Goal: Use online tool/utility: Utilize a website feature to perform a specific function

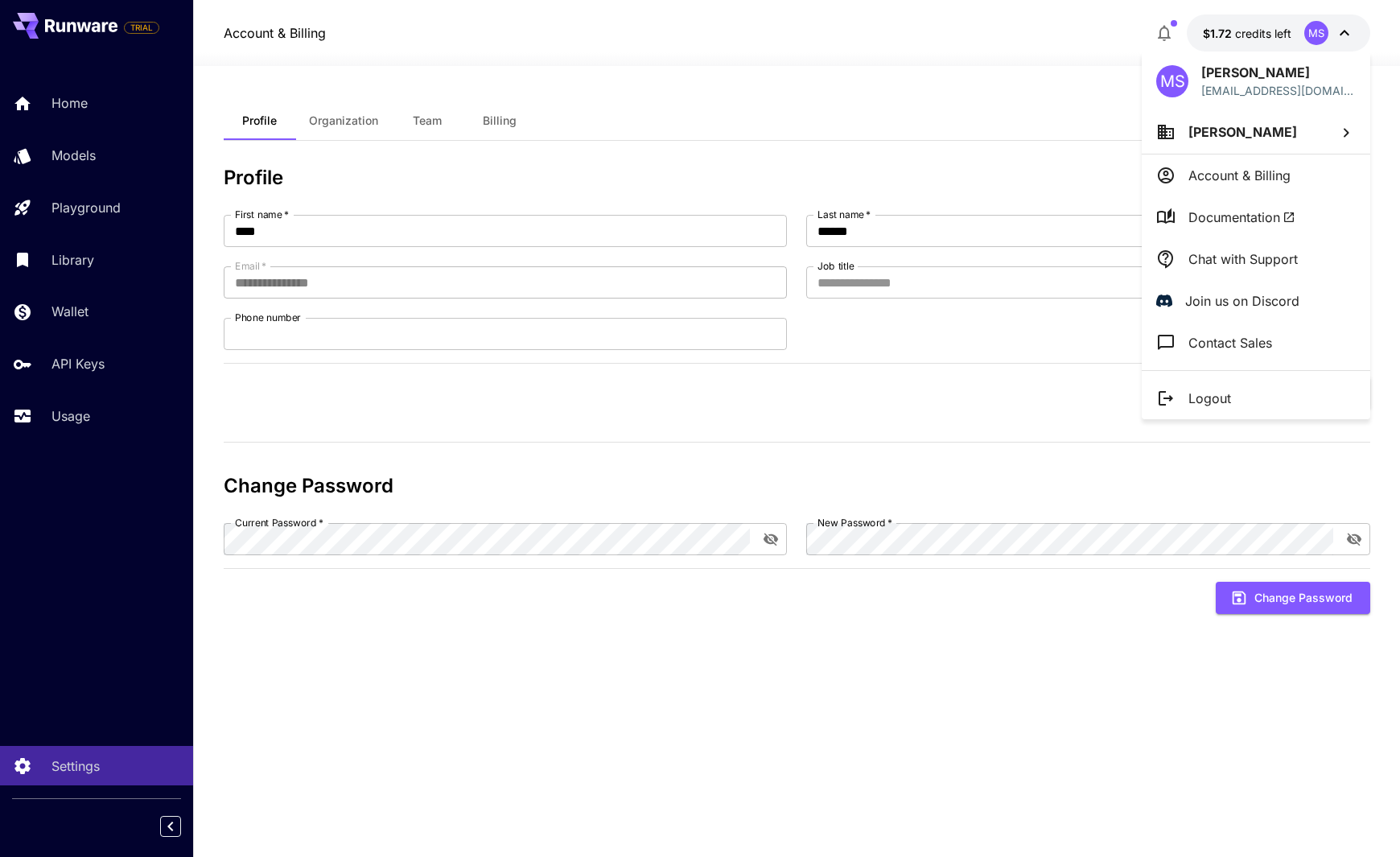
click at [970, 121] on div at bounding box center [700, 428] width 1400 height 857
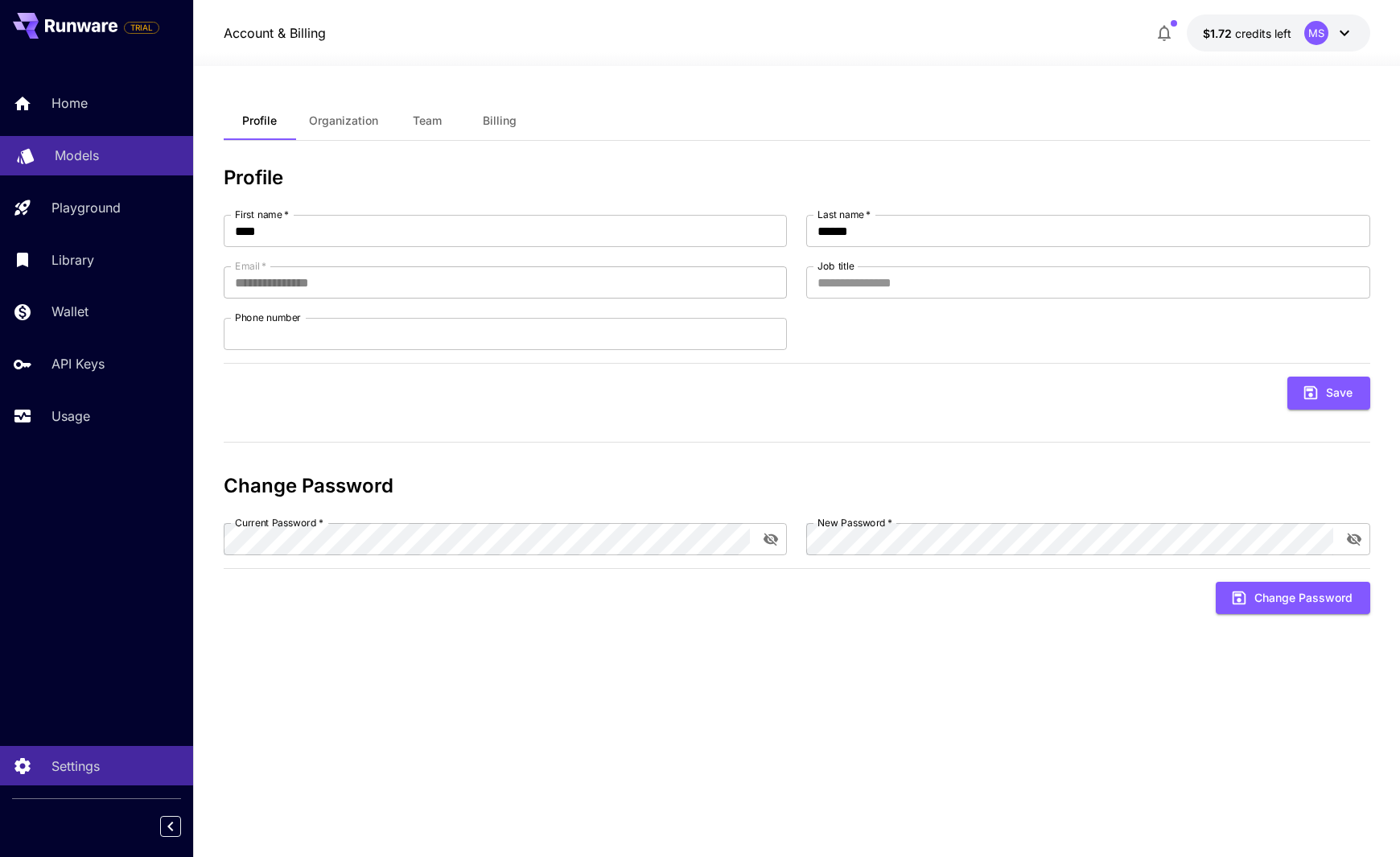
click at [111, 151] on div "Models" at bounding box center [117, 155] width 126 height 19
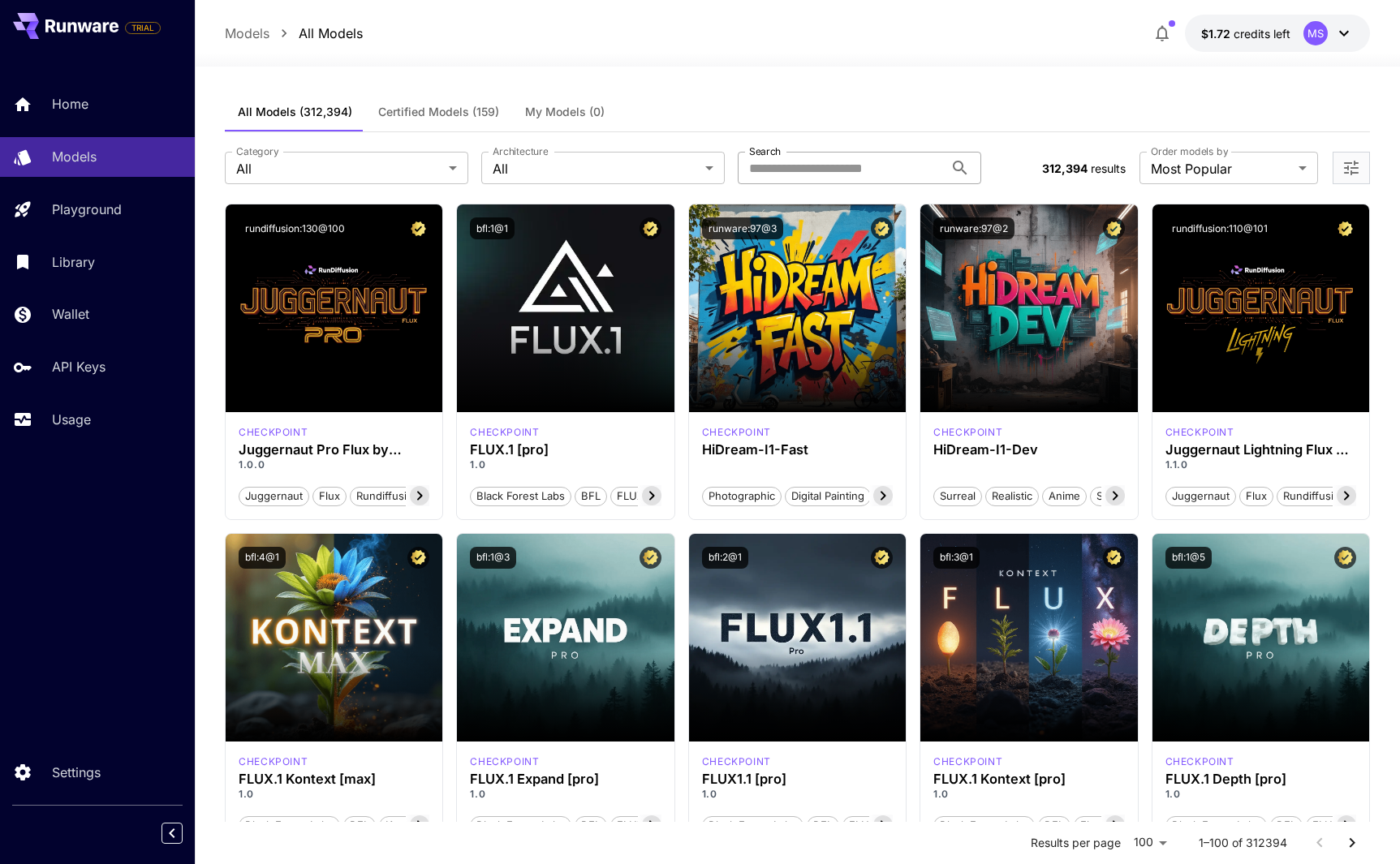
click at [829, 180] on input "Search" at bounding box center [840, 168] width 206 height 33
type input "**********"
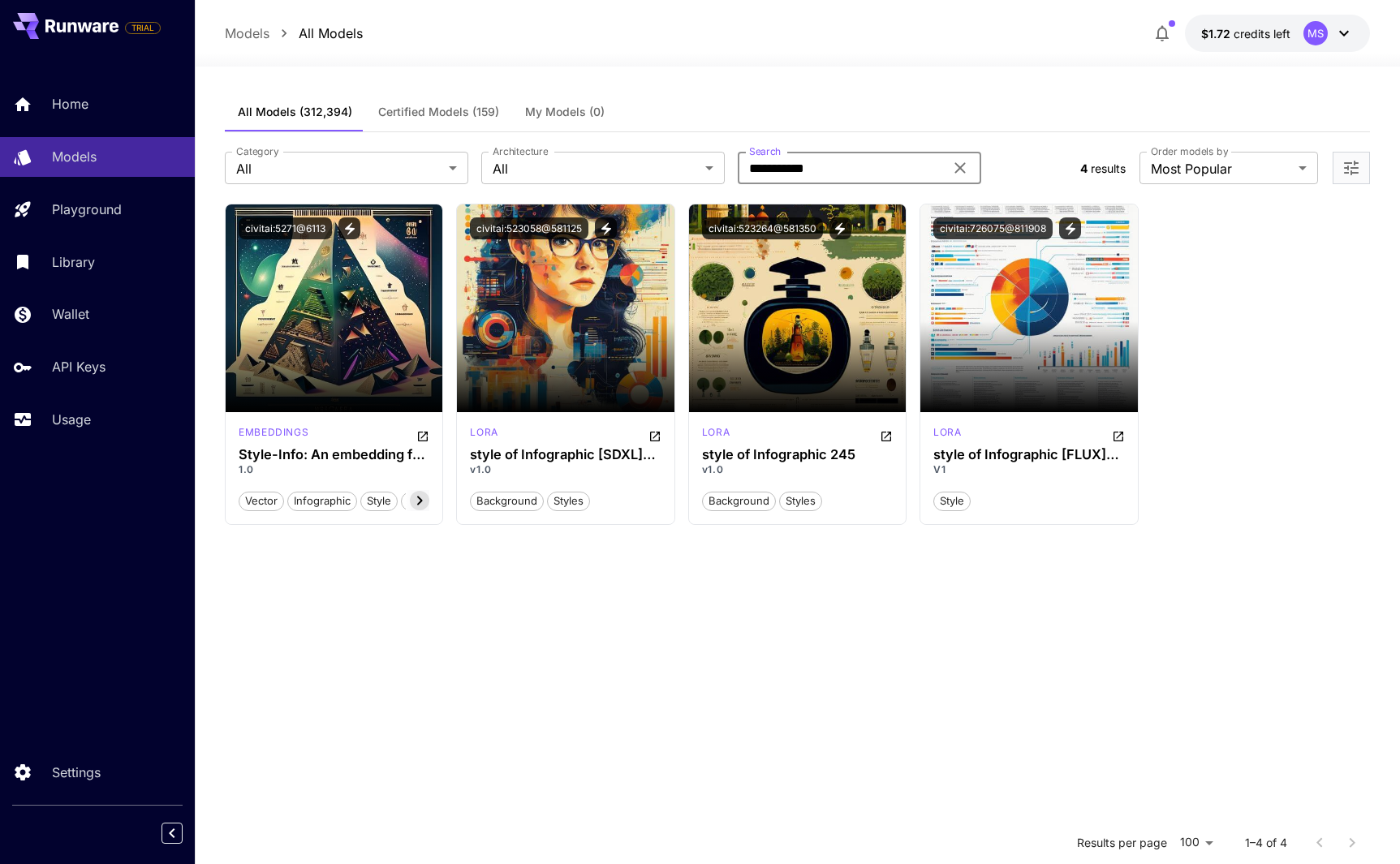
click at [831, 170] on input "**********" at bounding box center [840, 168] width 206 height 33
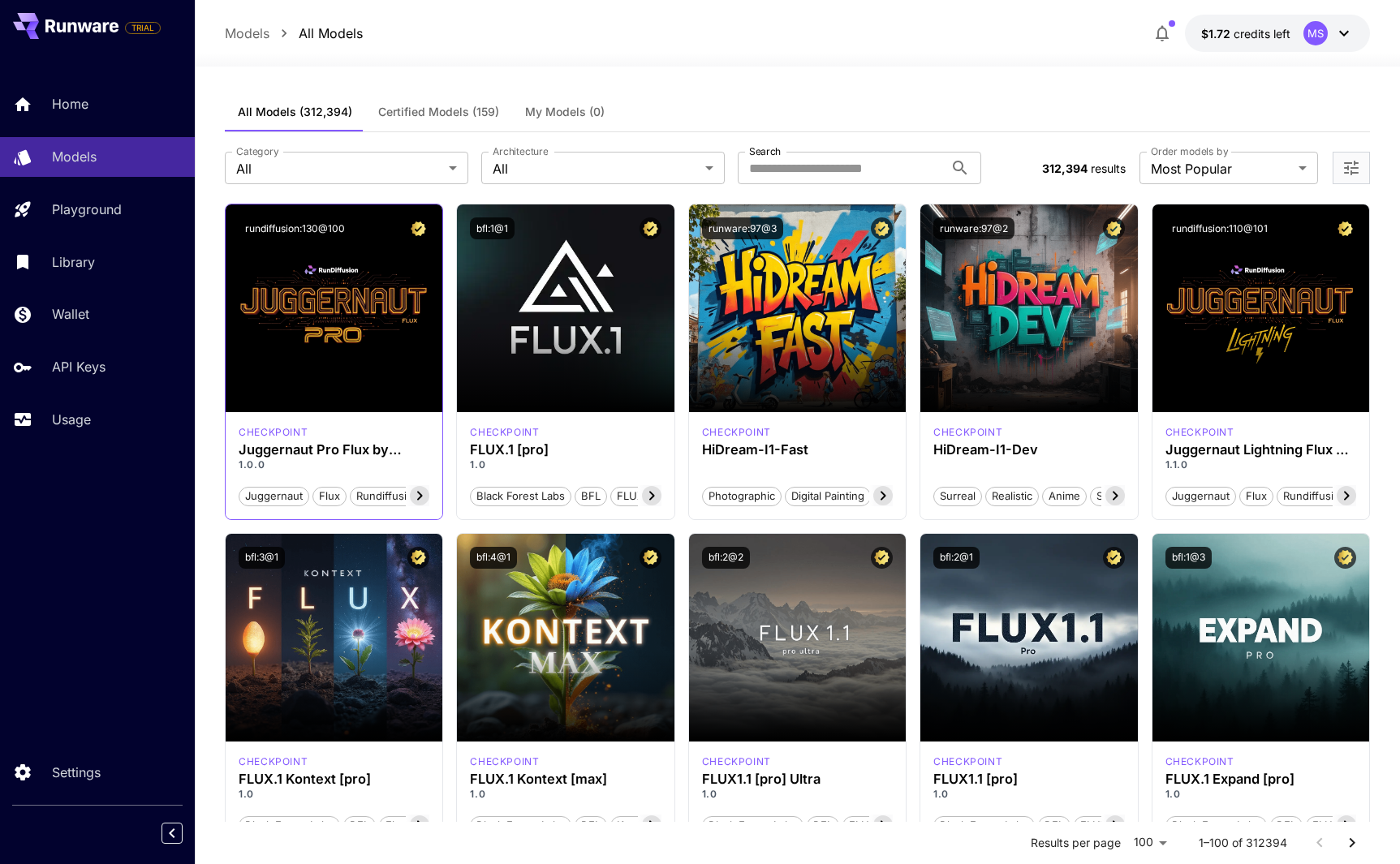
click at [420, 494] on icon at bounding box center [420, 495] width 19 height 19
click at [887, 495] on icon at bounding box center [882, 495] width 19 height 19
click at [1118, 494] on icon at bounding box center [1115, 495] width 19 height 19
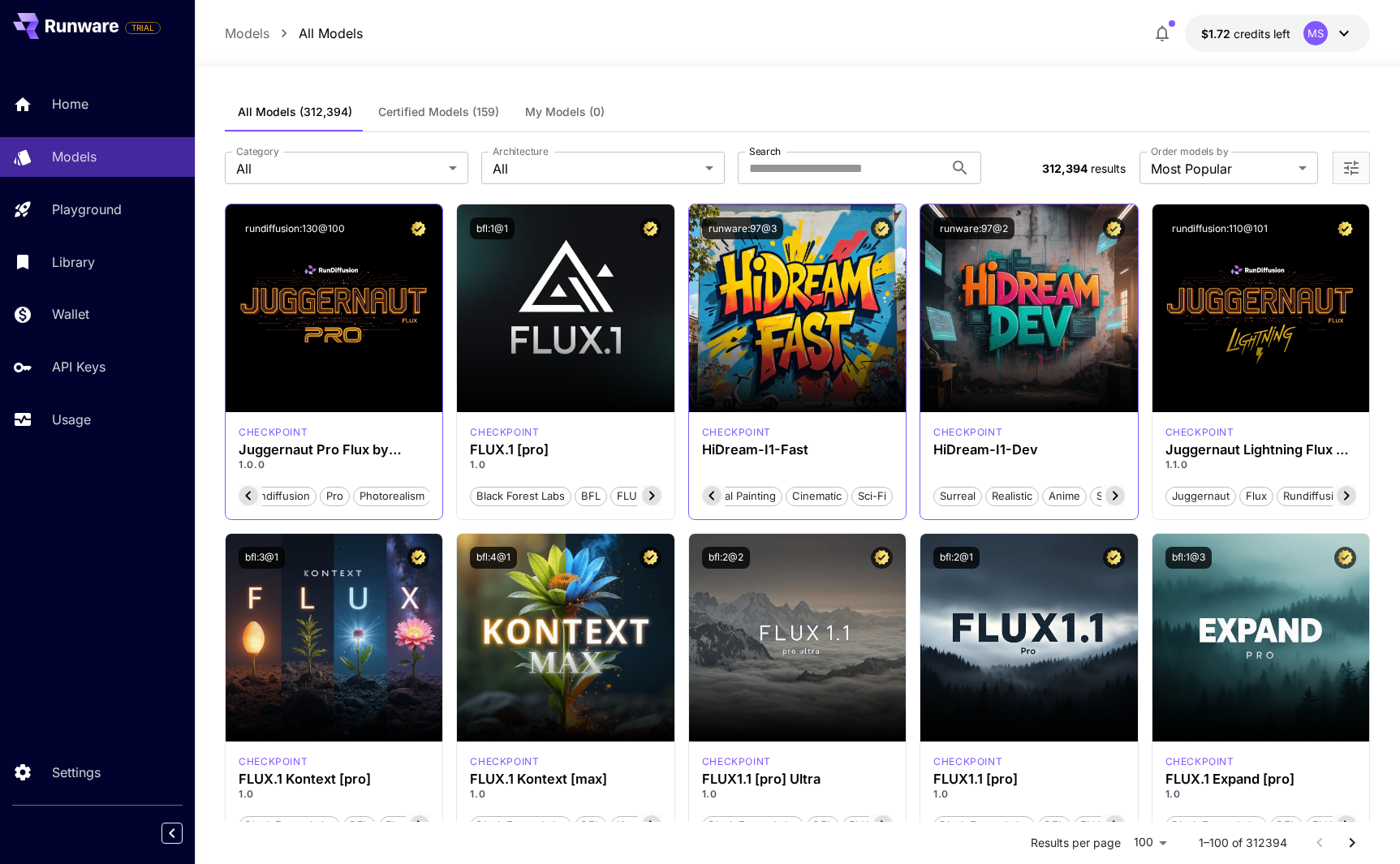
scroll to position [0, 43]
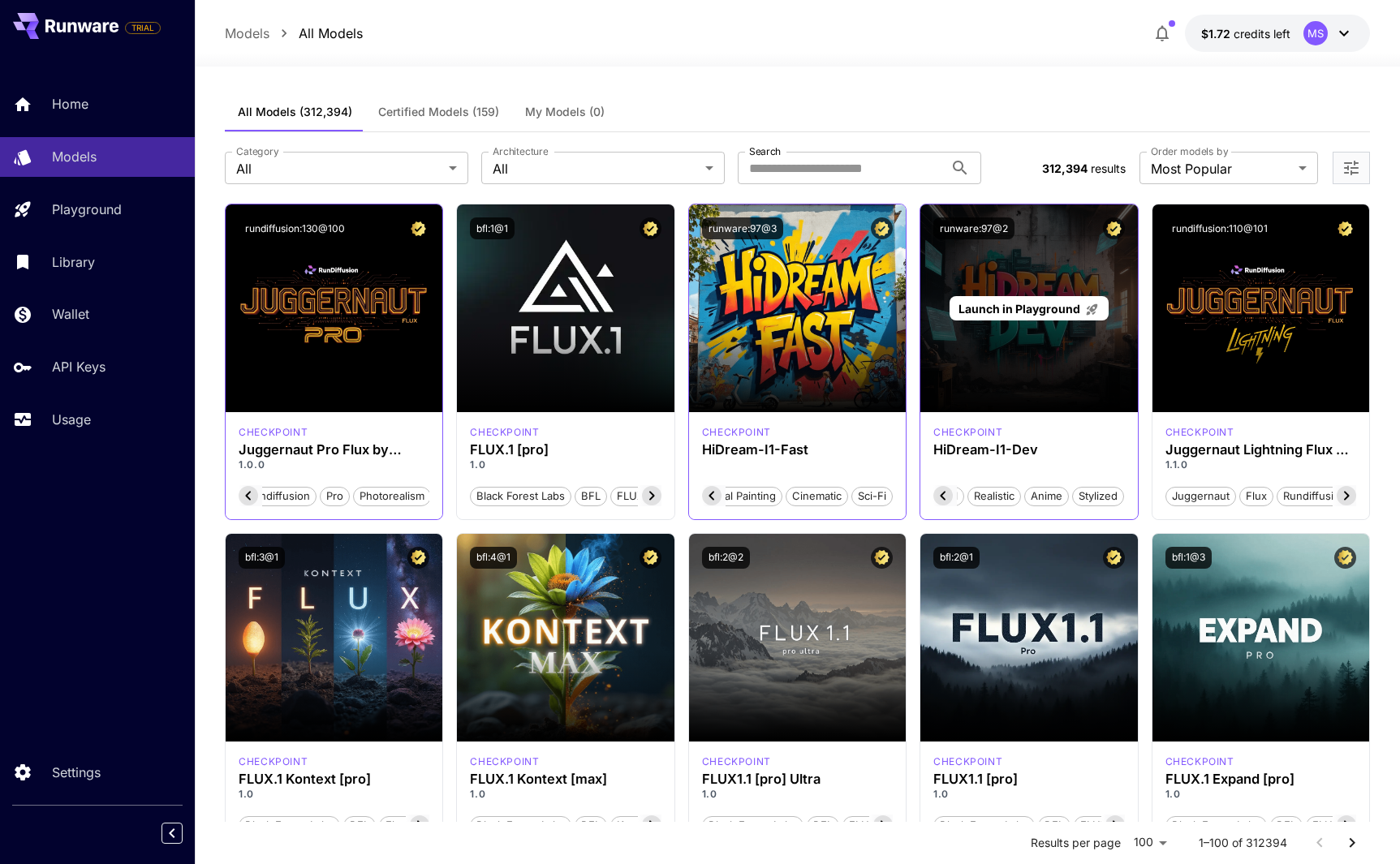
click at [996, 301] on span "Launch in Playground" at bounding box center [1019, 308] width 122 height 13
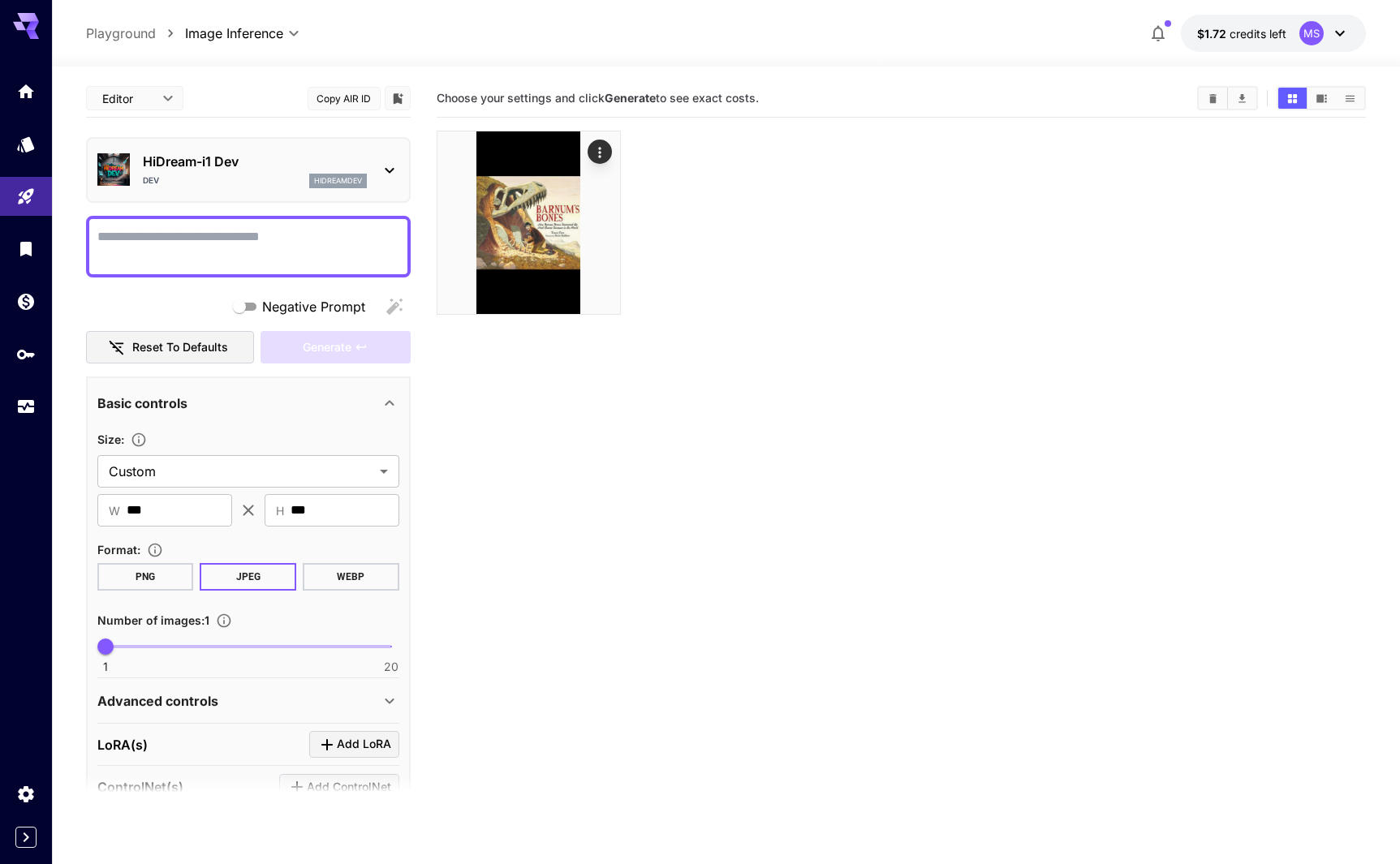
click at [297, 240] on textarea "Negative Prompt" at bounding box center [248, 247] width 302 height 39
paste textarea "**********"
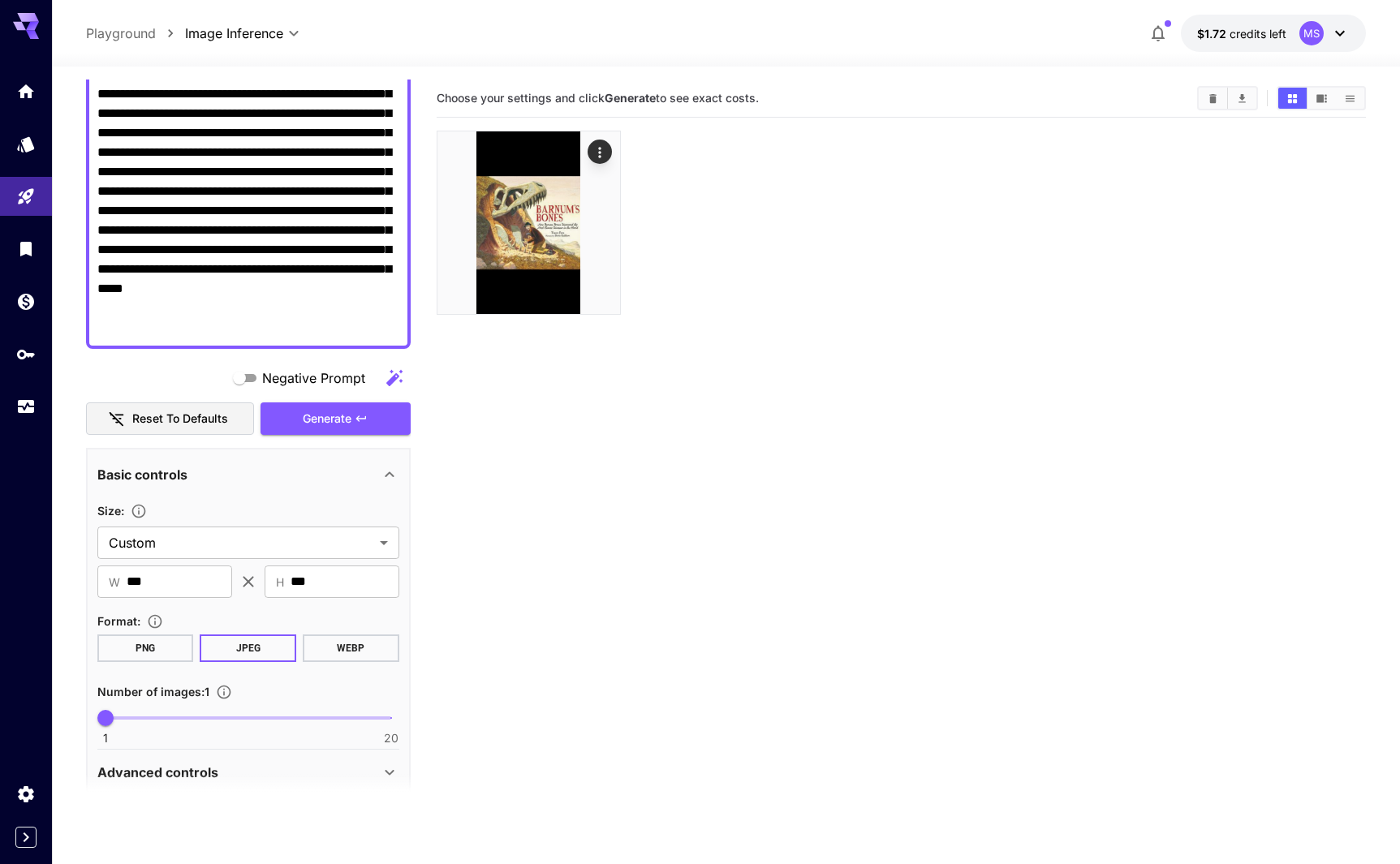
scroll to position [244, 0]
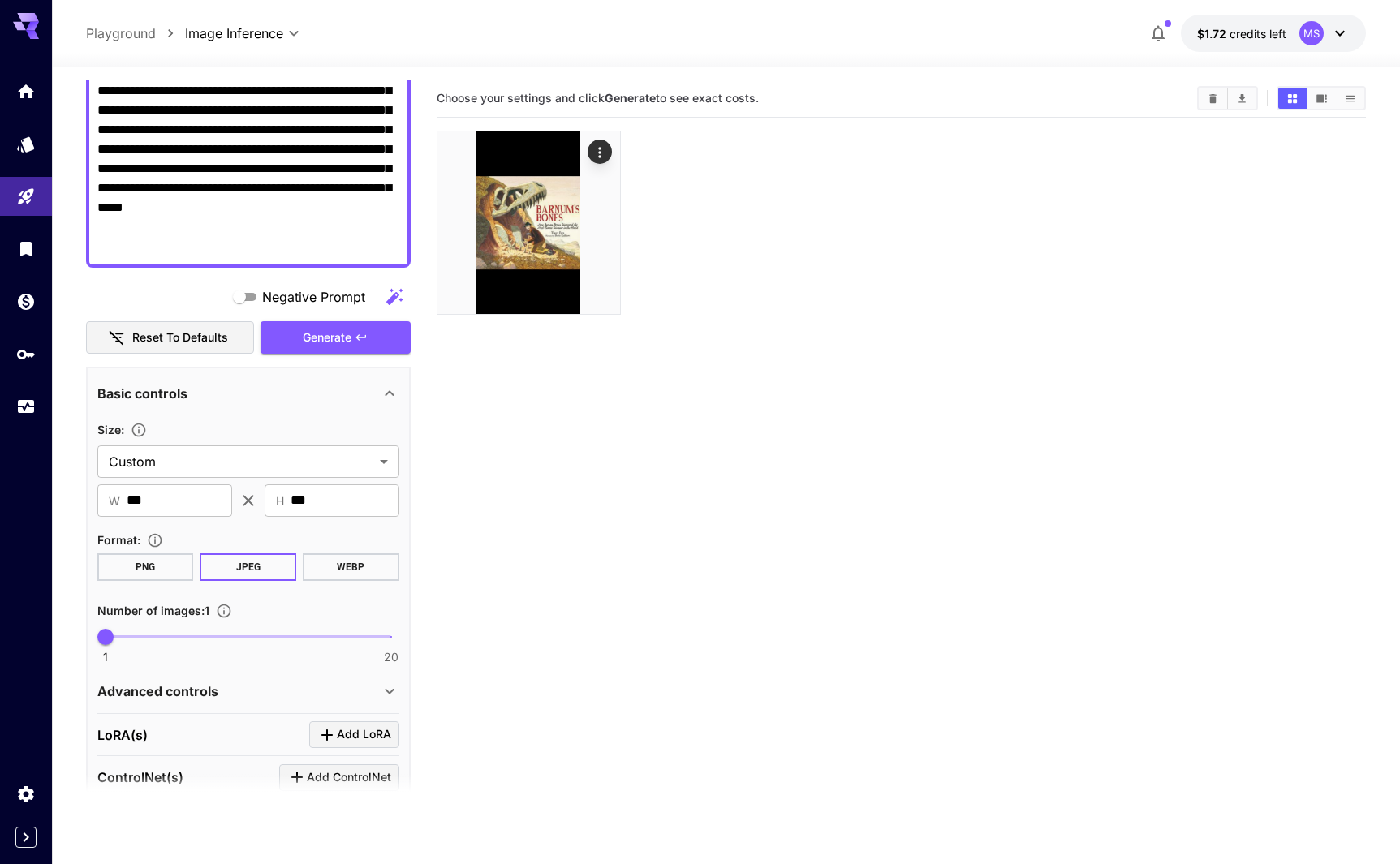
type textarea "**********"
click at [155, 570] on button "PNG" at bounding box center [145, 566] width 97 height 28
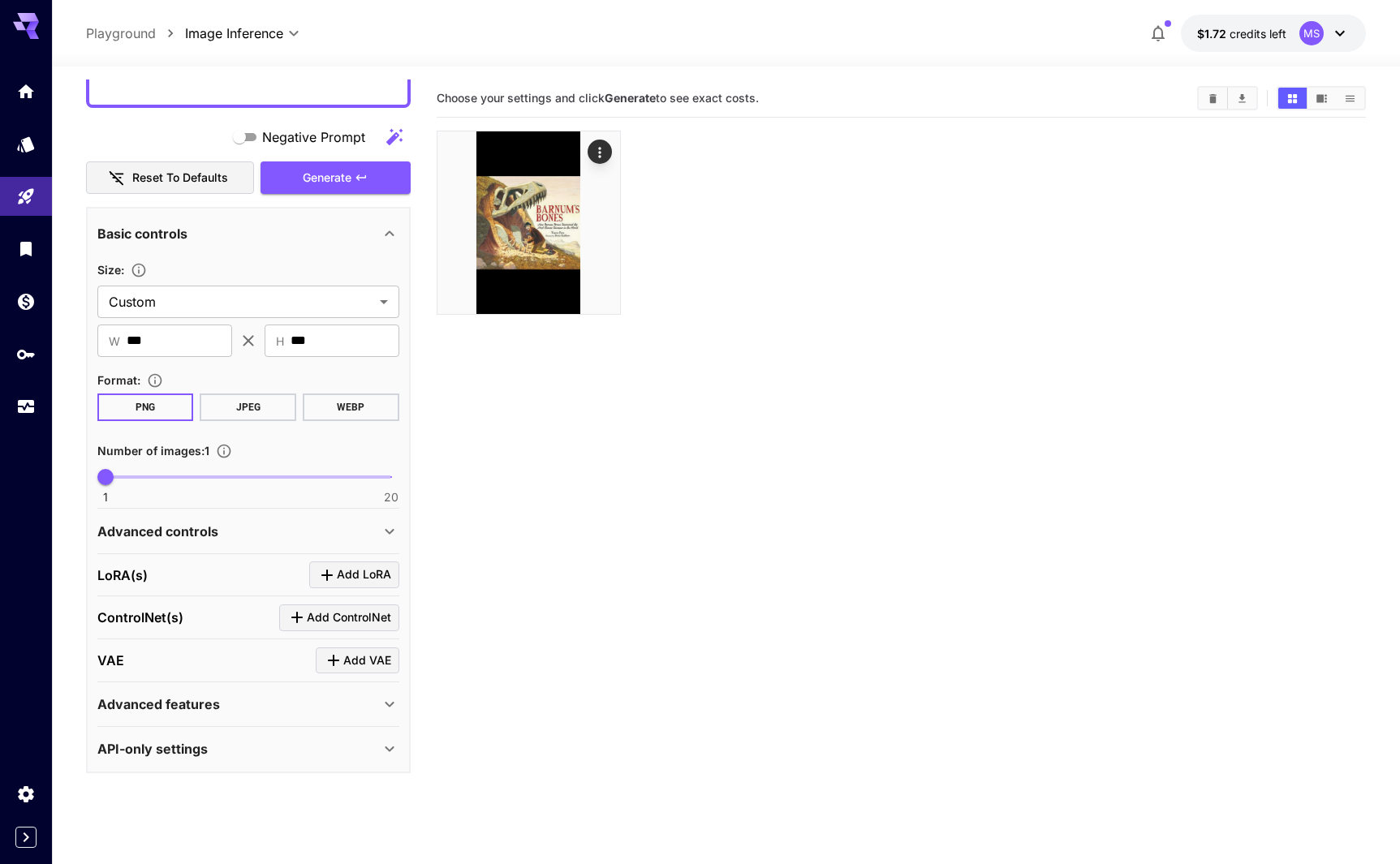
click at [326, 568] on icon "Click to add LoRA" at bounding box center [326, 575] width 19 height 19
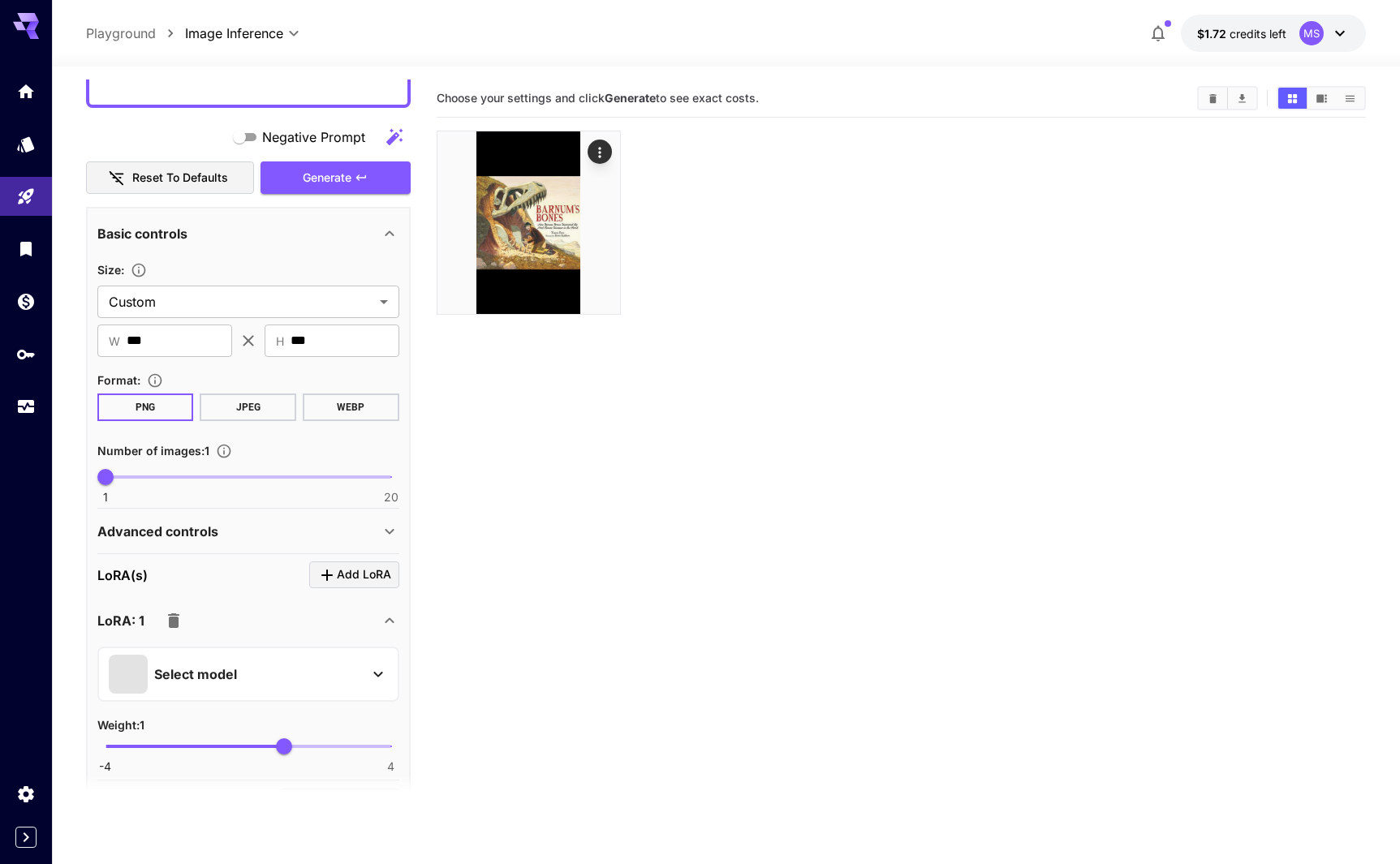
click at [274, 667] on div "Select model" at bounding box center [235, 674] width 253 height 39
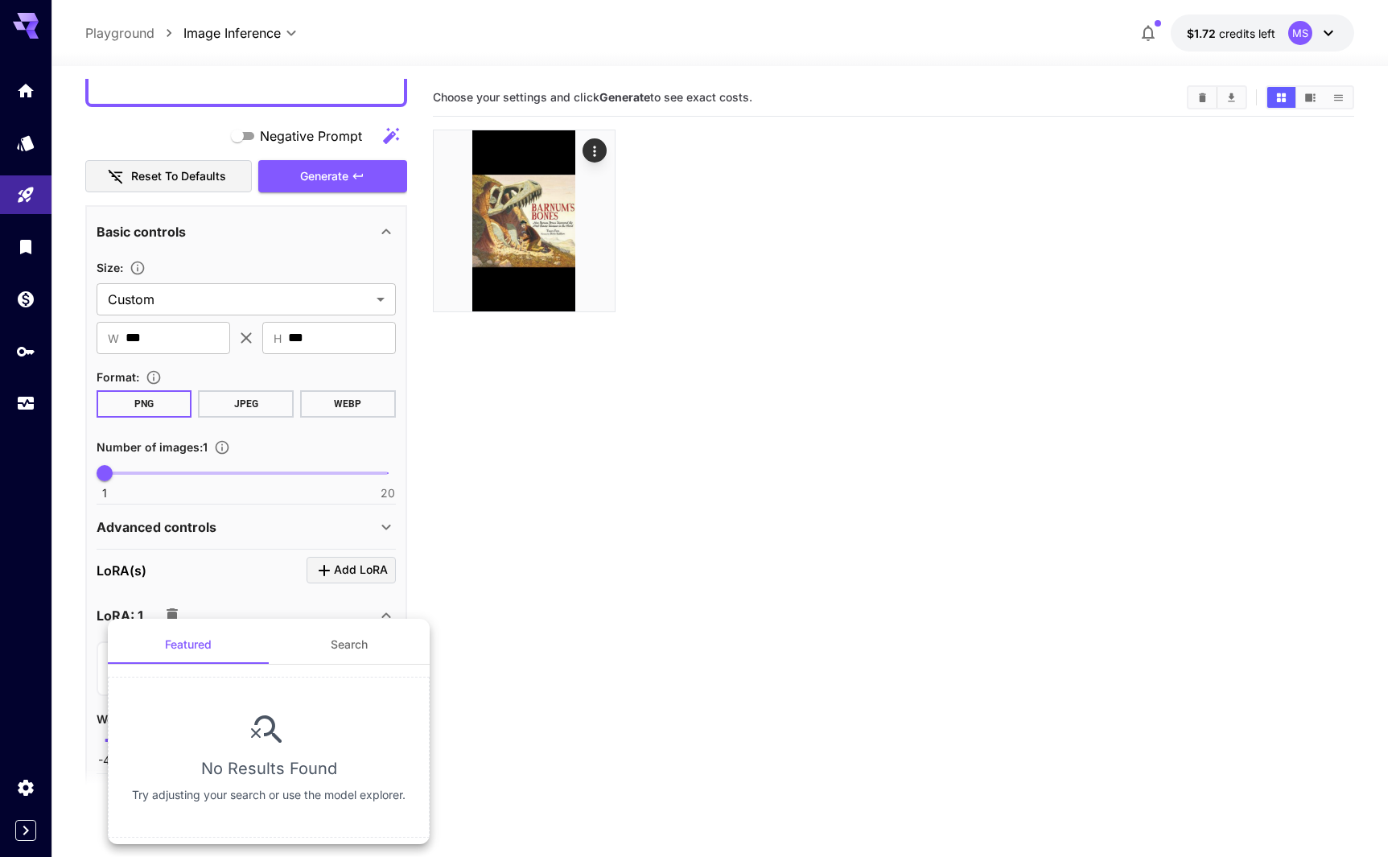
click at [378, 639] on button "Search" at bounding box center [349, 645] width 161 height 39
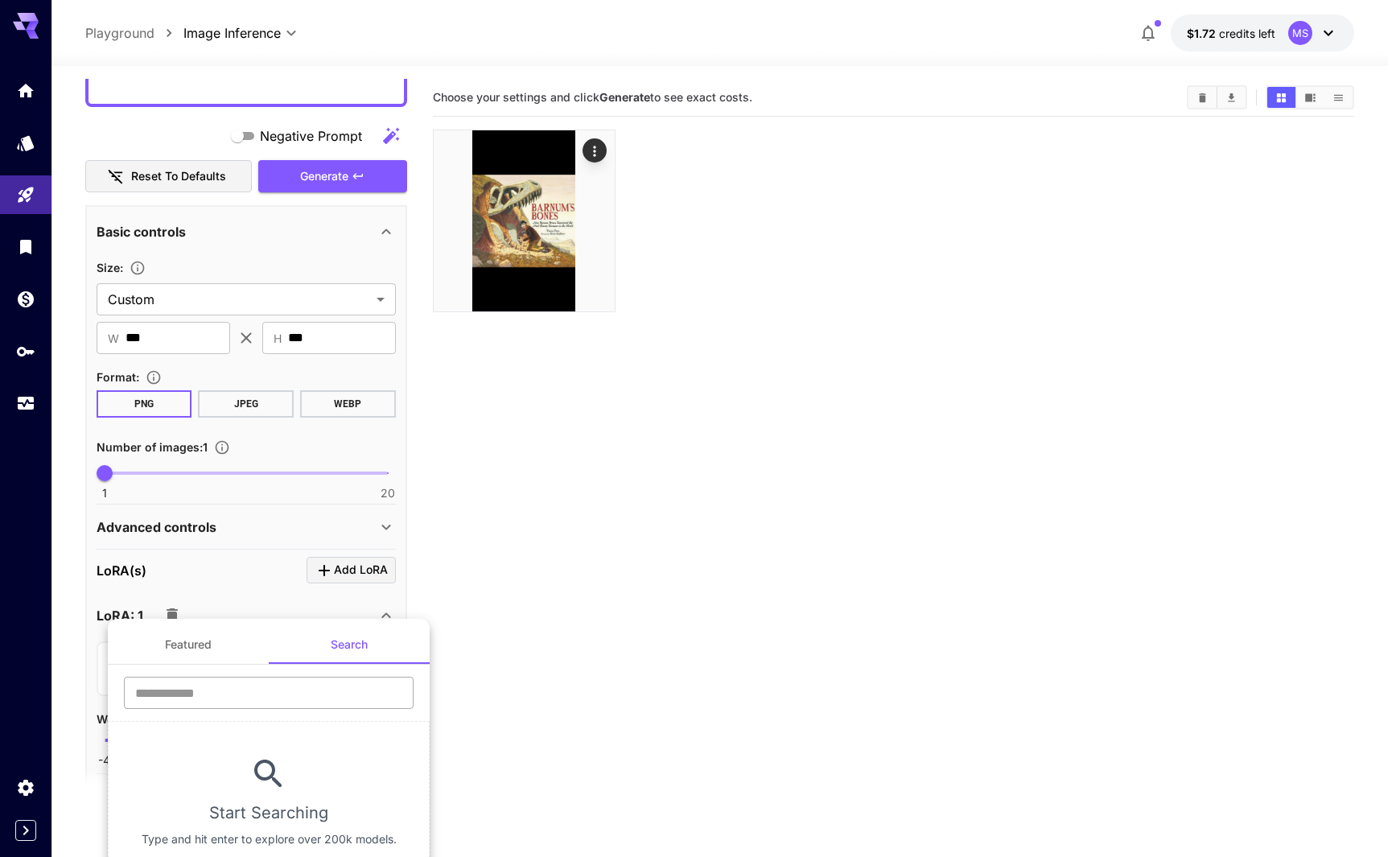
click at [356, 688] on input "text" at bounding box center [269, 693] width 290 height 32
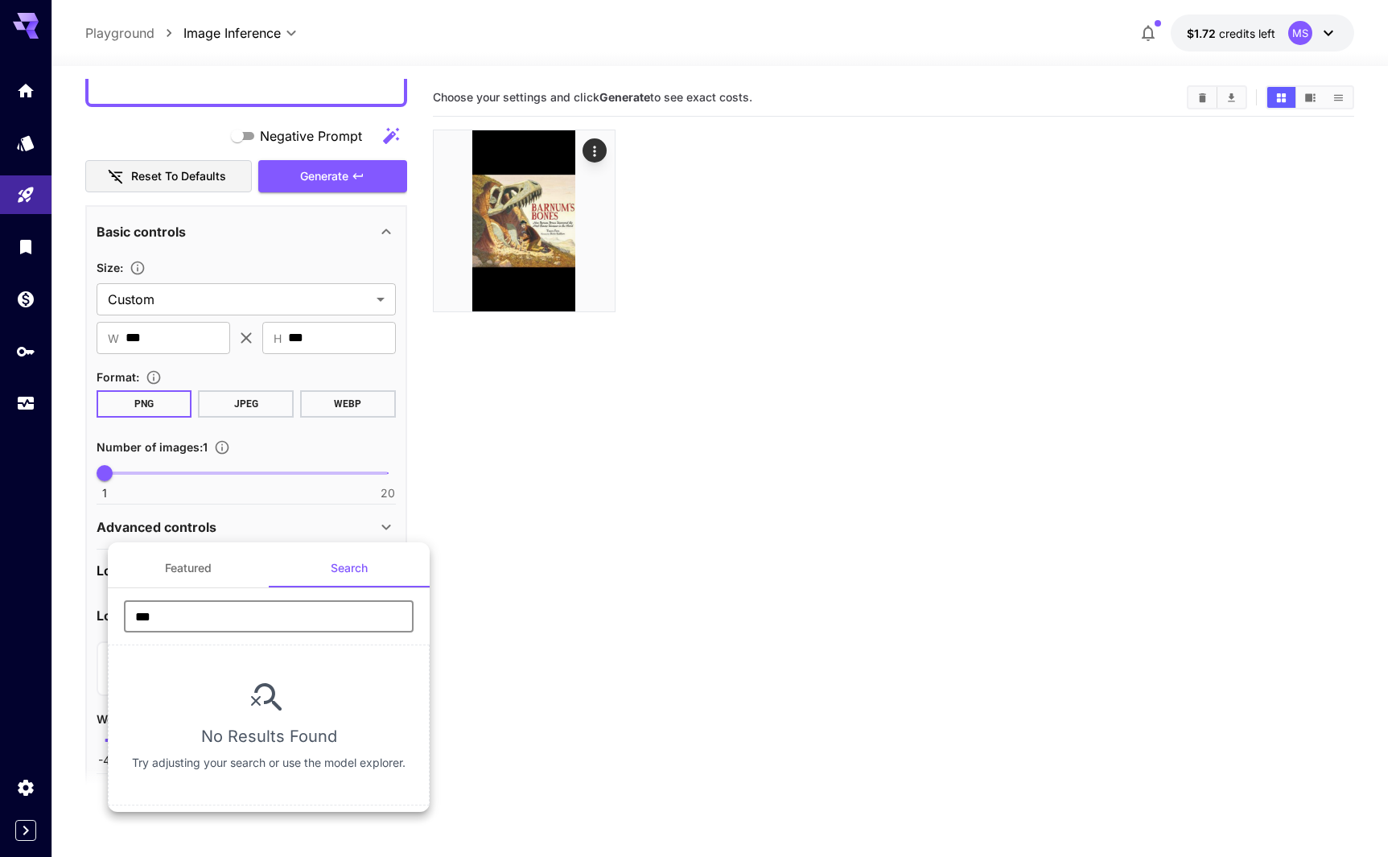
type input "***"
click at [588, 562] on div at bounding box center [700, 428] width 1400 height 857
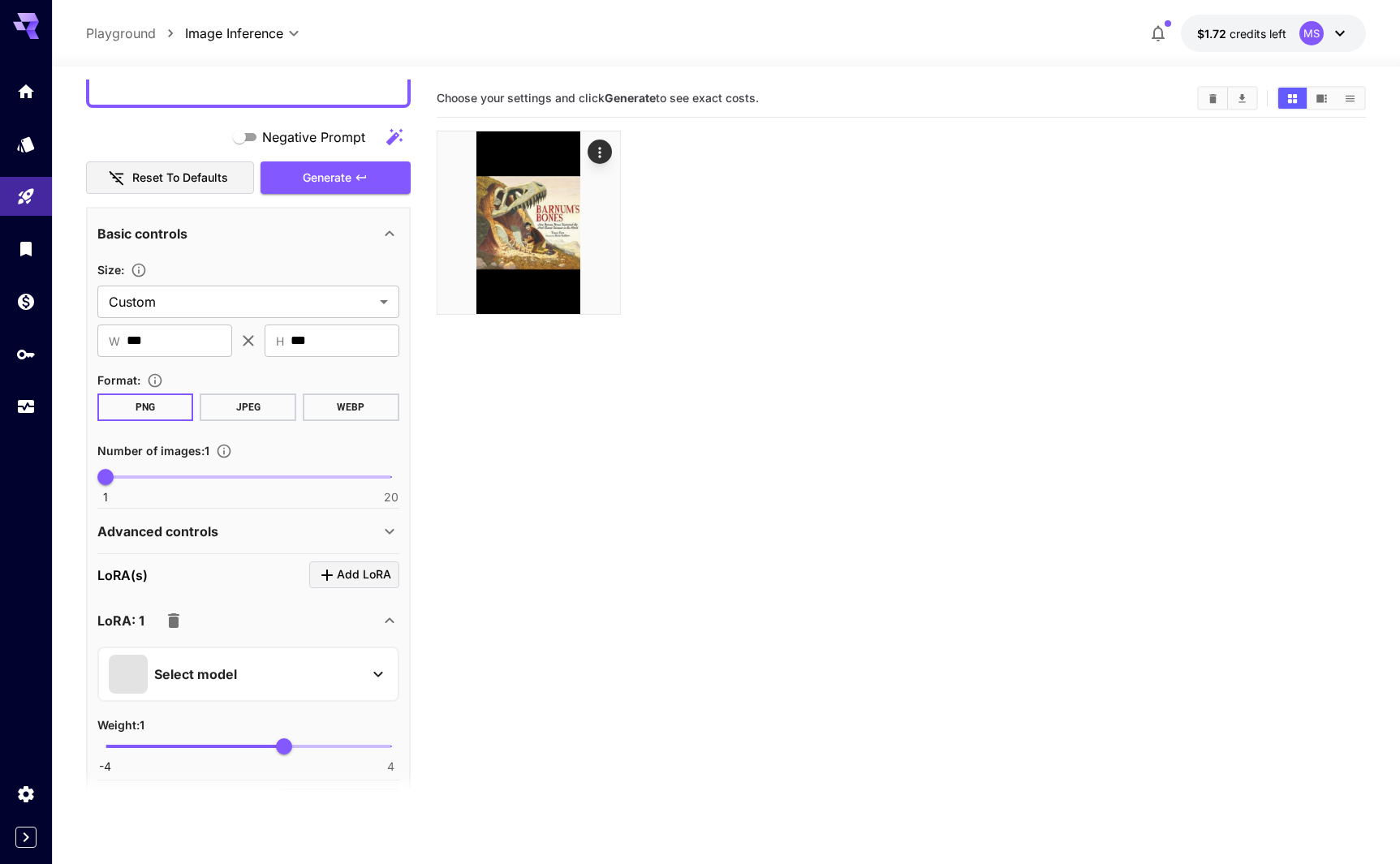
click at [169, 618] on icon "button" at bounding box center [174, 620] width 12 height 14
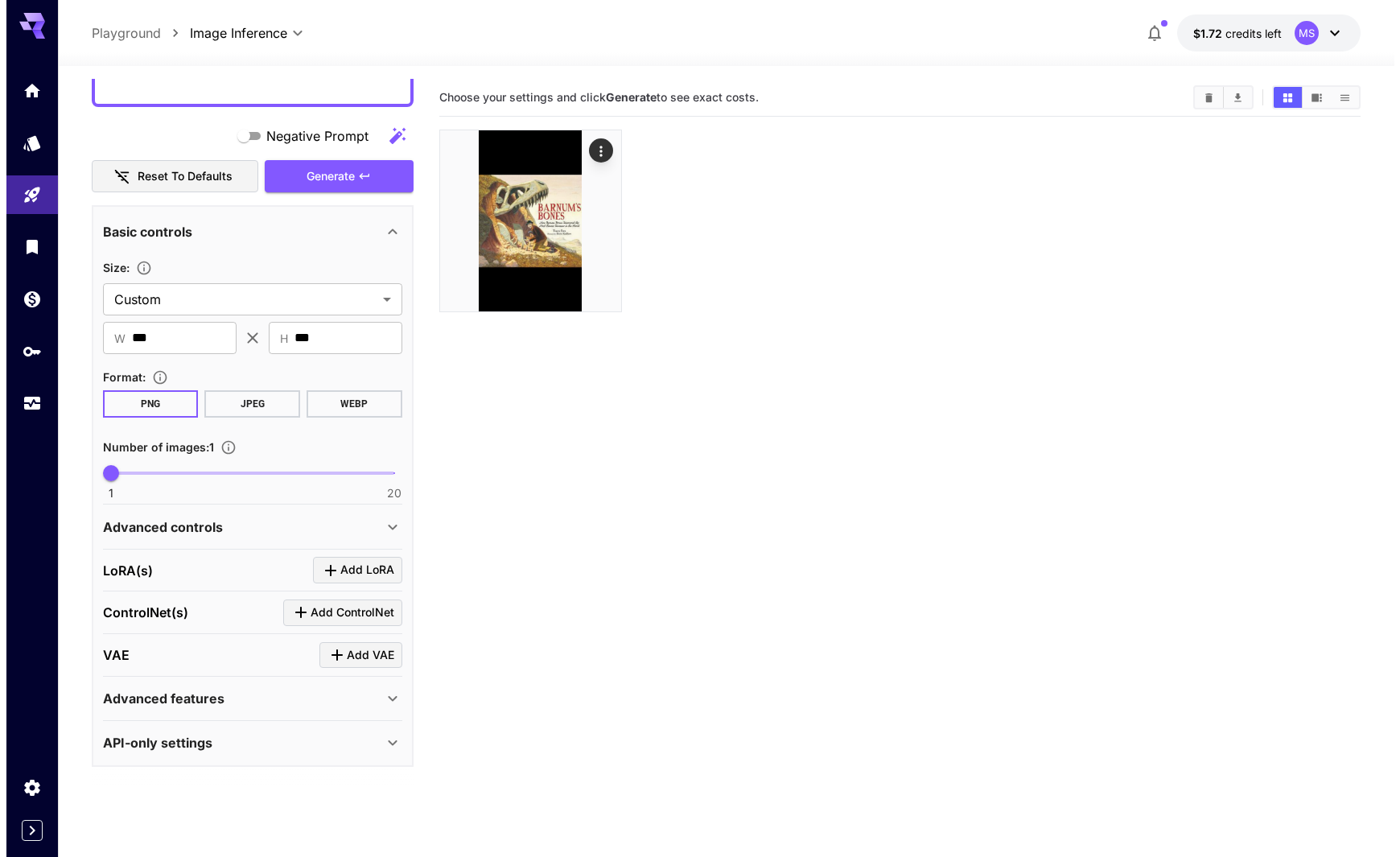
scroll to position [158, 0]
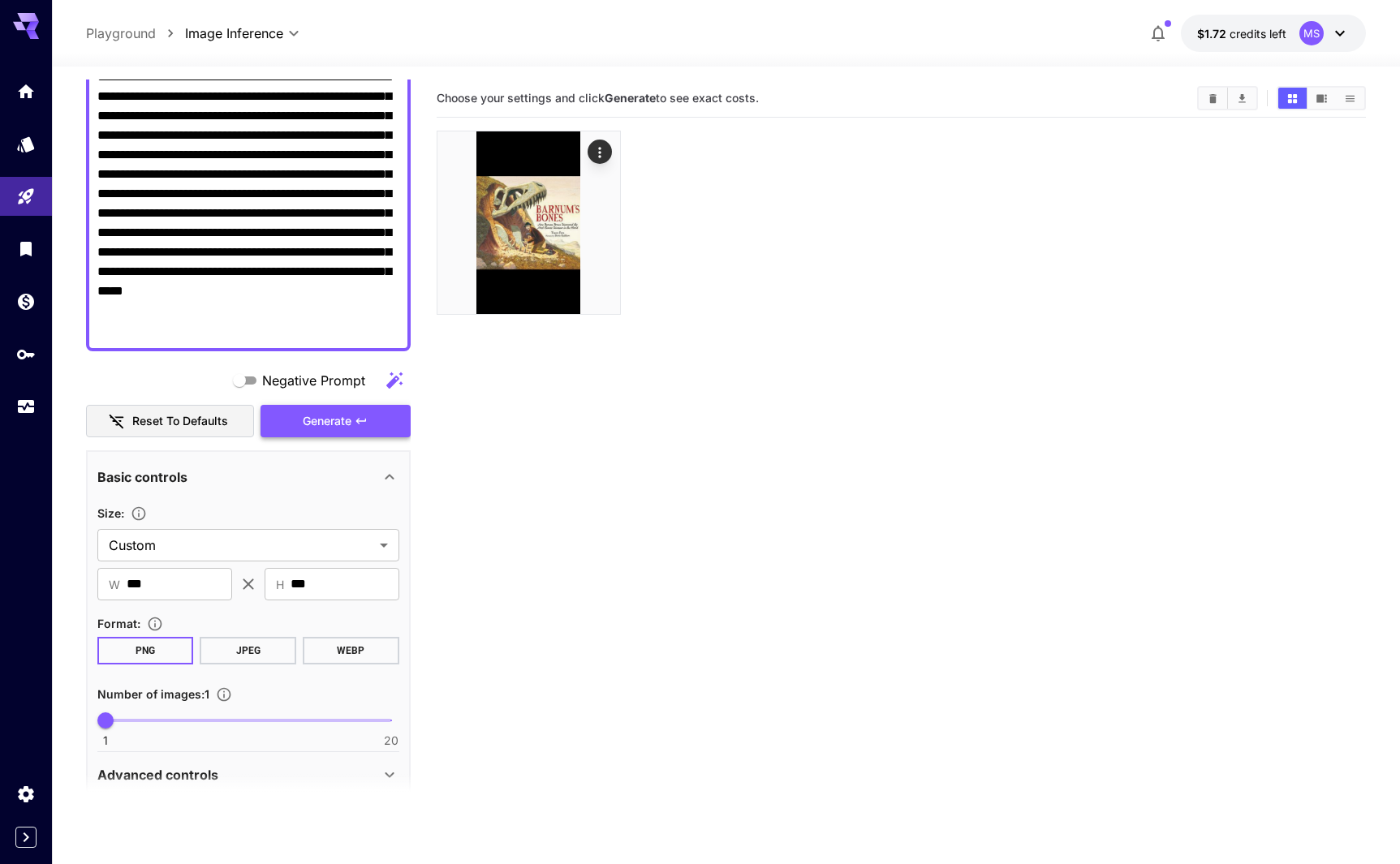
click at [350, 415] on span "Generate" at bounding box center [326, 420] width 49 height 20
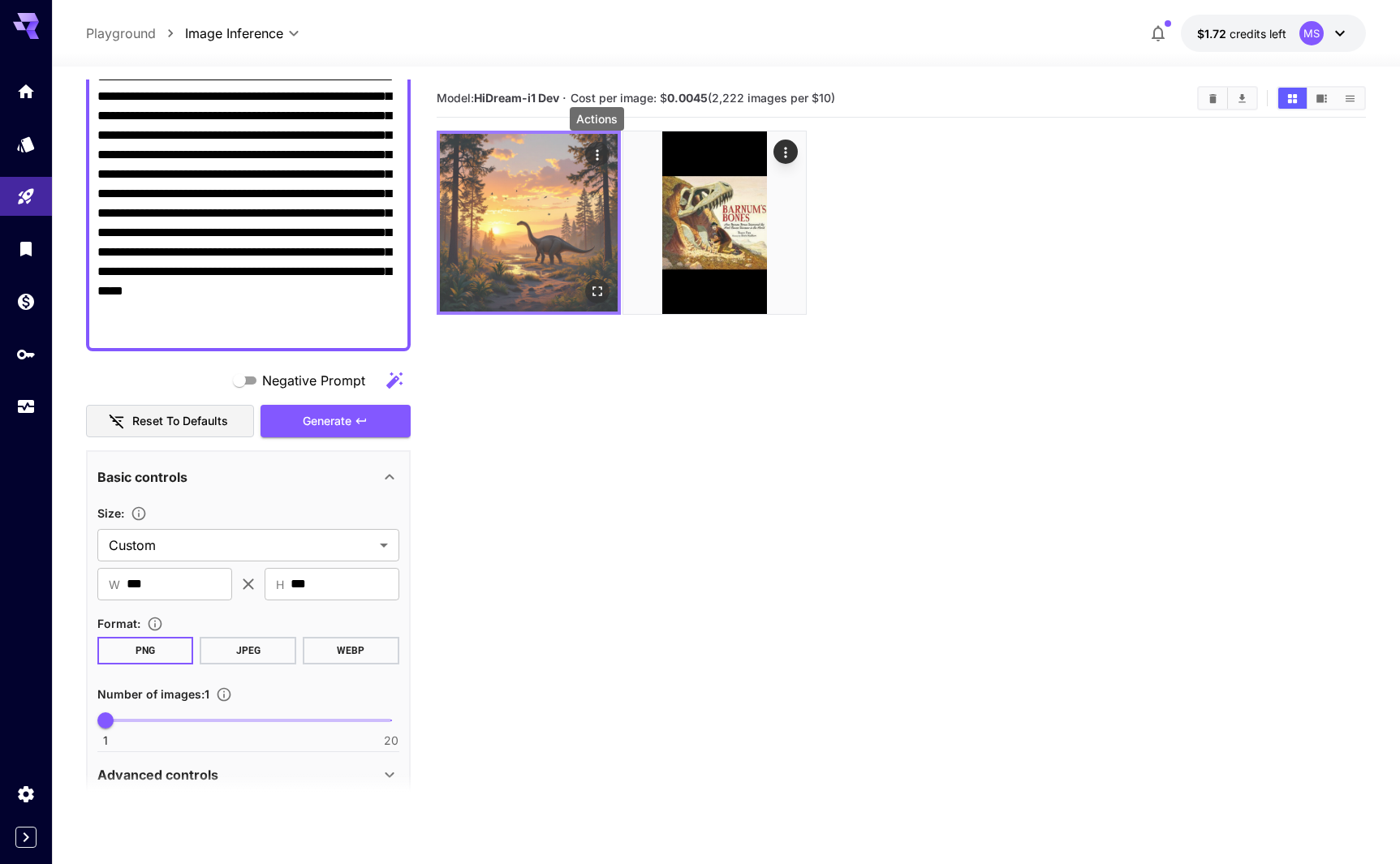
click at [591, 151] on icon "Actions" at bounding box center [596, 155] width 16 height 16
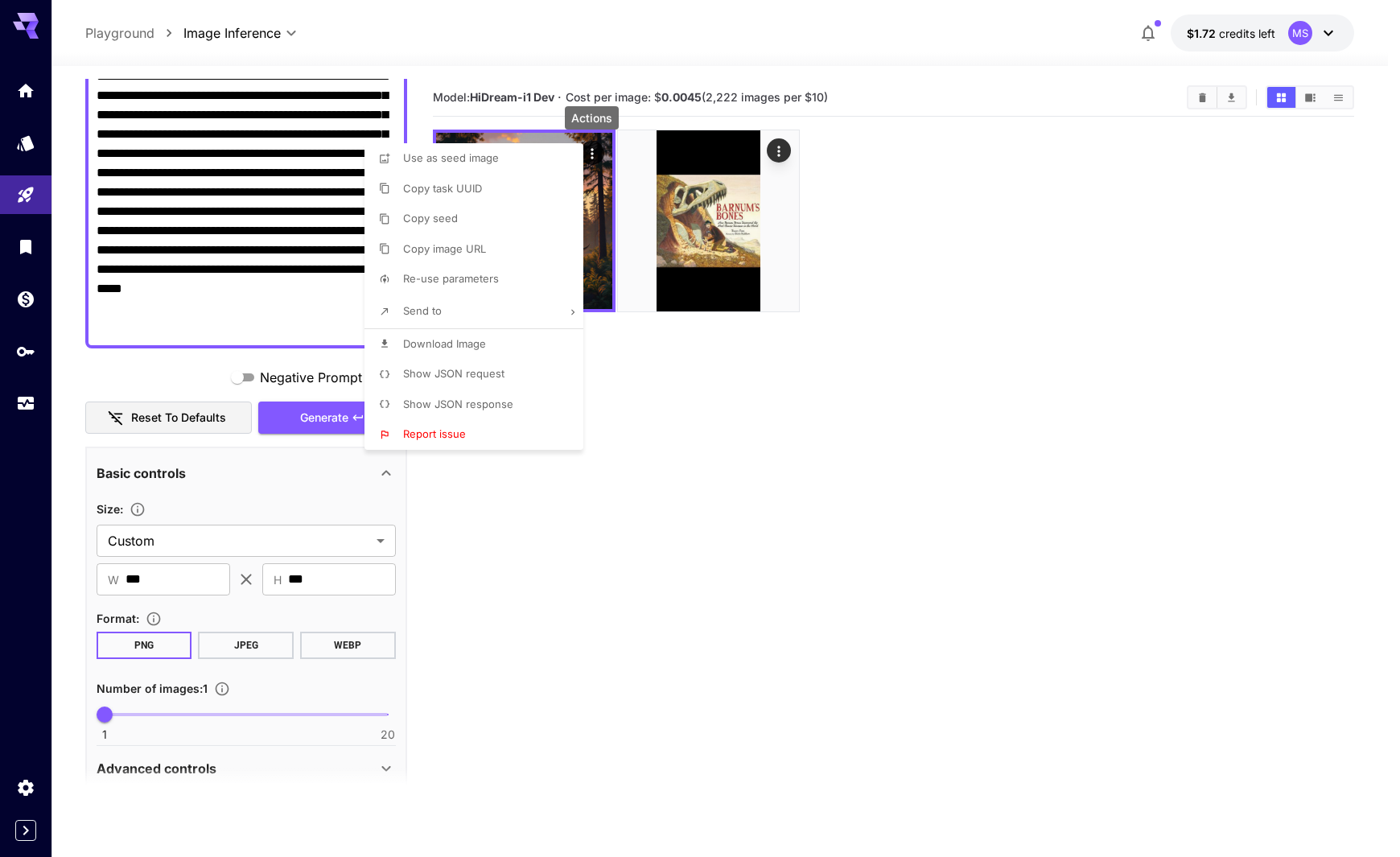
click at [479, 337] on span "Download Image" at bounding box center [444, 344] width 83 height 13
